Goal: Obtain resource: Obtain resource

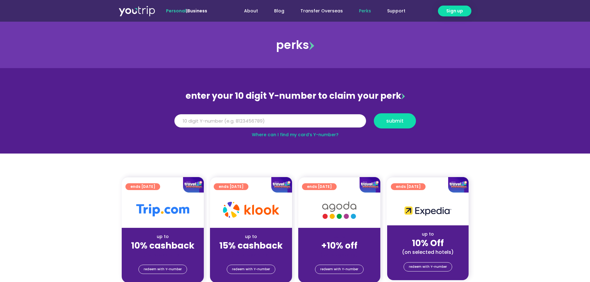
click at [216, 122] on input "Y Number" at bounding box center [270, 121] width 192 height 14
type input "8147589010"
click at [391, 122] on span "submit" at bounding box center [394, 121] width 17 height 5
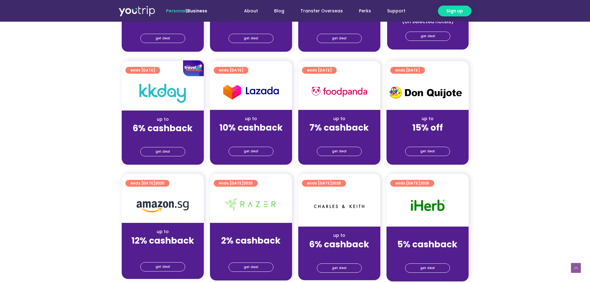
scroll to position [279, 0]
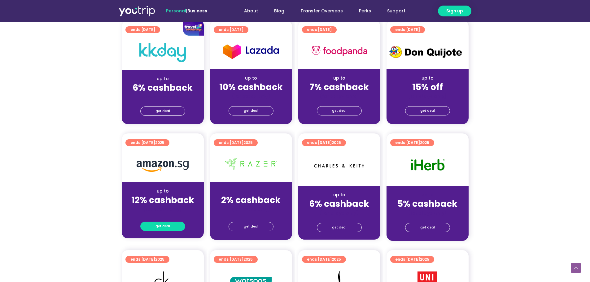
click at [175, 225] on link "get deal" at bounding box center [162, 226] width 45 height 9
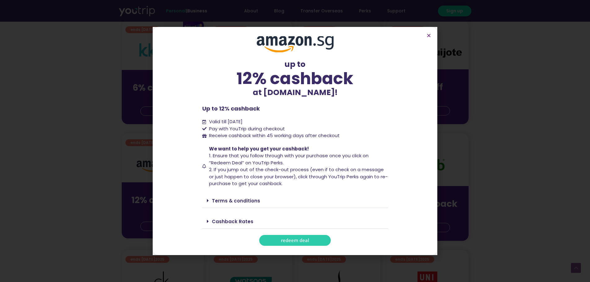
click at [299, 240] on span "redeem deal" at bounding box center [295, 240] width 28 height 5
